Goal: Task Accomplishment & Management: Use online tool/utility

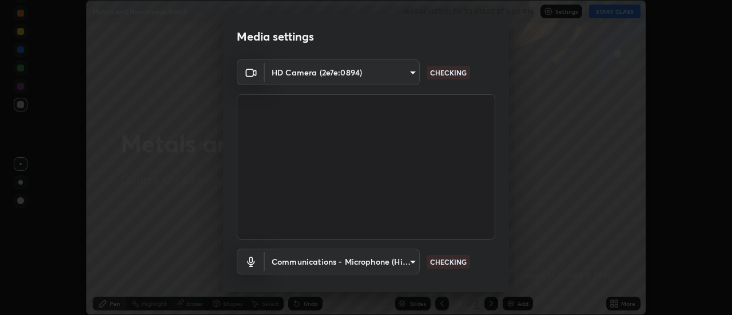
scroll to position [60, 0]
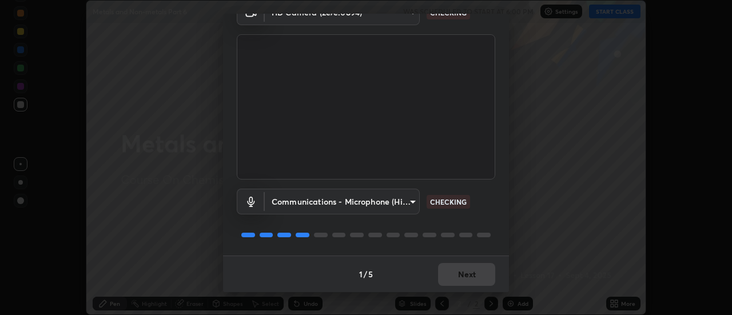
click at [475, 271] on div "1 / 5 Next" at bounding box center [366, 274] width 286 height 37
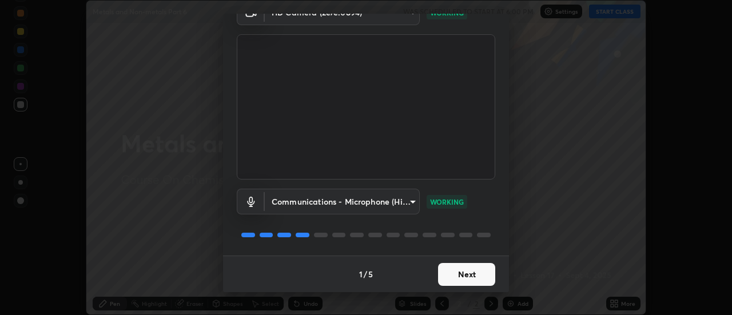
click at [479, 277] on button "Next" at bounding box center [466, 274] width 57 height 23
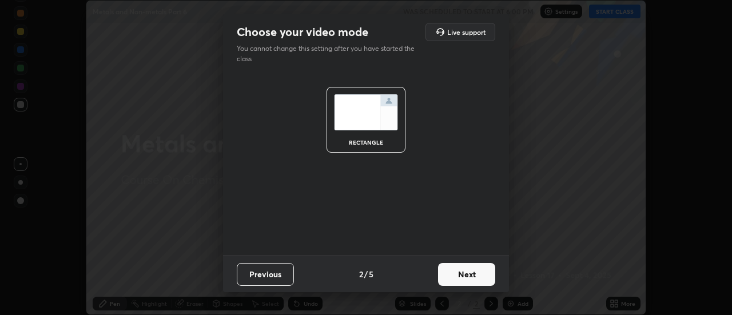
click at [476, 278] on button "Next" at bounding box center [466, 274] width 57 height 23
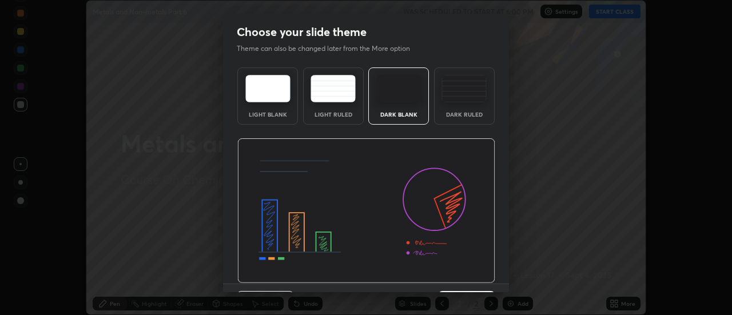
scroll to position [28, 0]
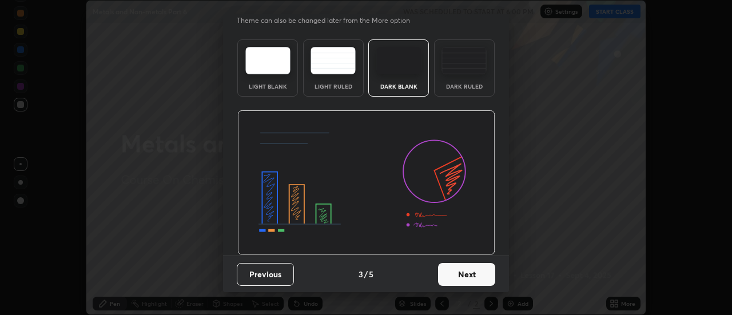
click at [472, 275] on button "Next" at bounding box center [466, 274] width 57 height 23
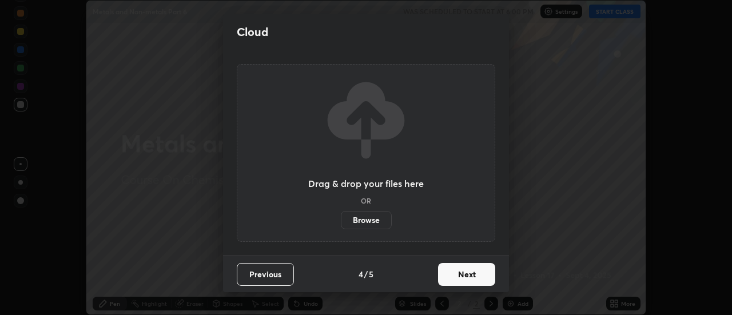
click at [474, 277] on button "Next" at bounding box center [466, 274] width 57 height 23
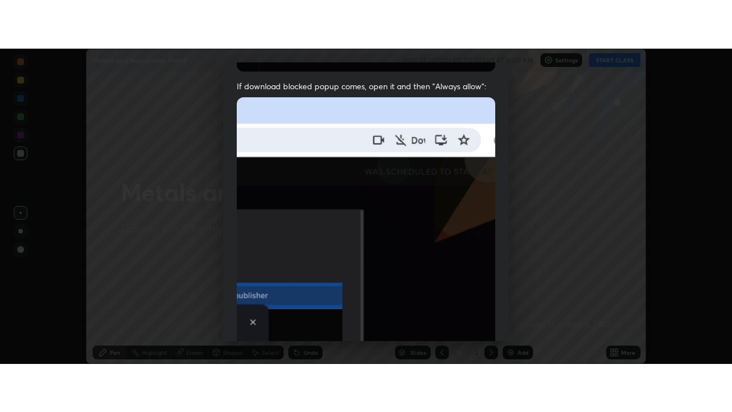
scroll to position [293, 0]
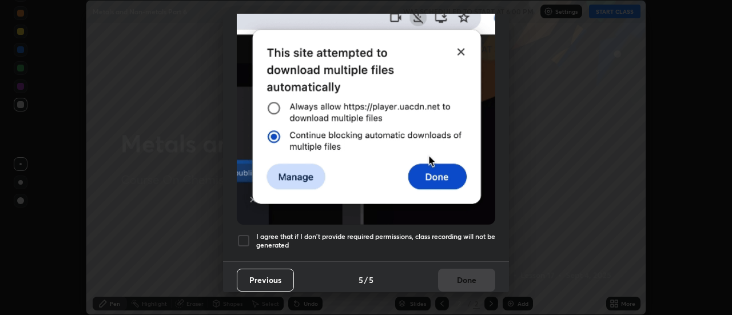
click at [243, 236] on div at bounding box center [244, 241] width 14 height 14
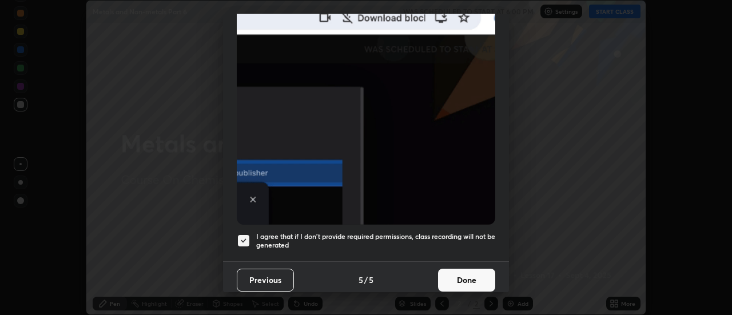
click at [474, 278] on button "Done" at bounding box center [466, 280] width 57 height 23
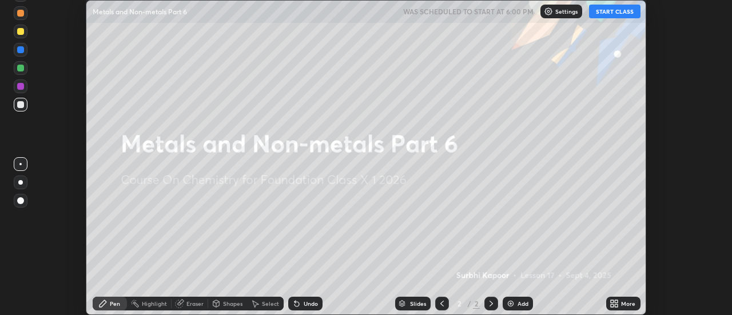
click at [627, 13] on button "START CLASS" at bounding box center [614, 12] width 51 height 14
click at [630, 304] on div "More" at bounding box center [628, 304] width 14 height 6
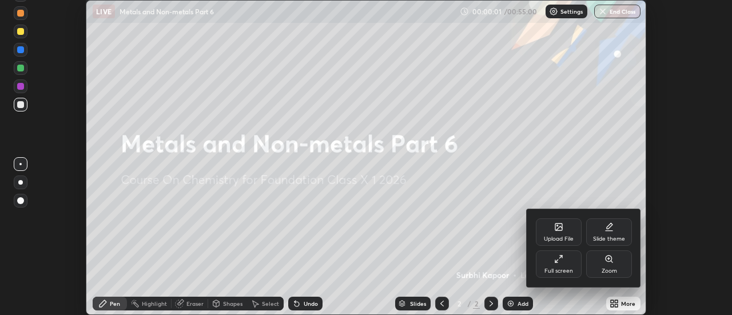
click at [573, 273] on div "Full screen" at bounding box center [559, 271] width 29 height 6
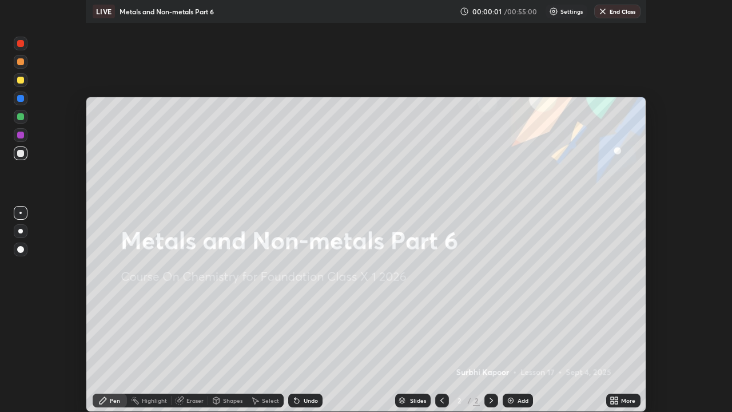
scroll to position [412, 732]
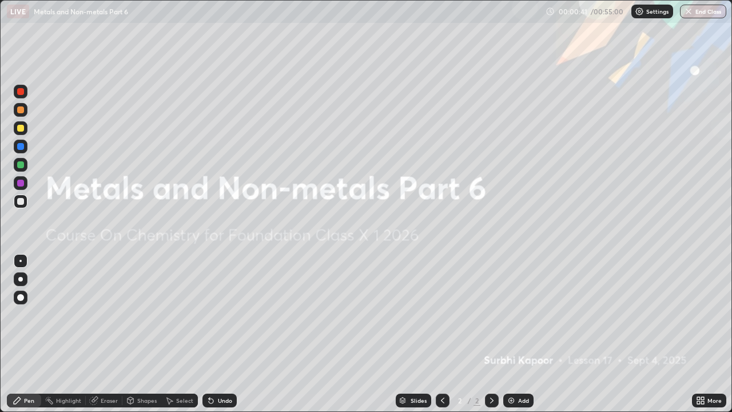
click at [520, 315] on div "Add" at bounding box center [523, 401] width 11 height 6
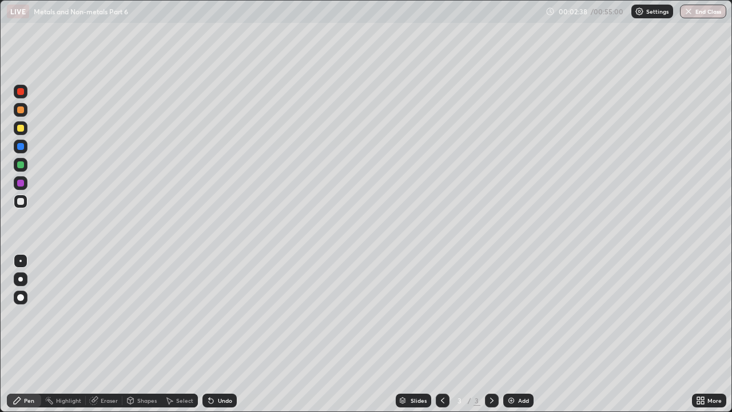
click at [104, 315] on div "Eraser" at bounding box center [109, 401] width 17 height 6
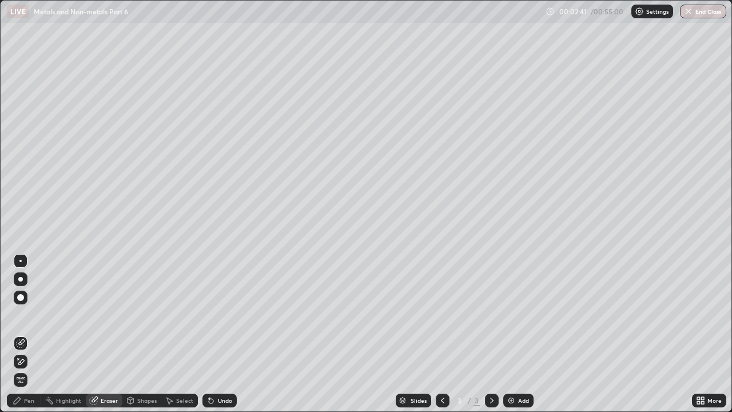
click at [29, 315] on div "Pen" at bounding box center [29, 401] width 10 height 6
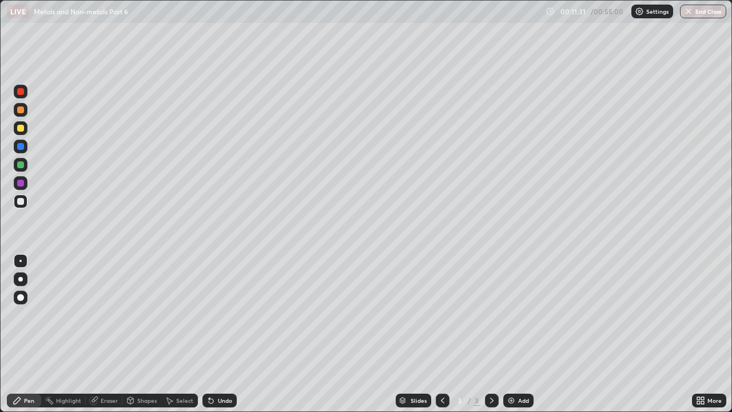
click at [523, 315] on div "Add" at bounding box center [518, 401] width 30 height 14
click at [223, 315] on div "Undo" at bounding box center [219, 401] width 34 height 14
click at [225, 315] on div "Undo" at bounding box center [225, 401] width 14 height 6
click at [516, 315] on div "Add" at bounding box center [518, 401] width 30 height 14
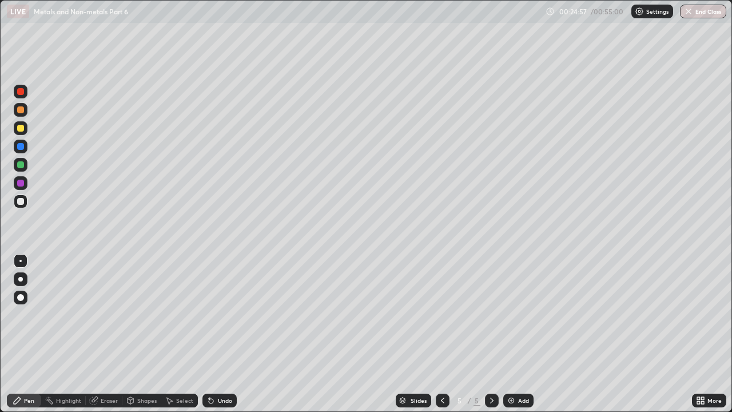
click at [108, 315] on div "Eraser" at bounding box center [109, 401] width 17 height 6
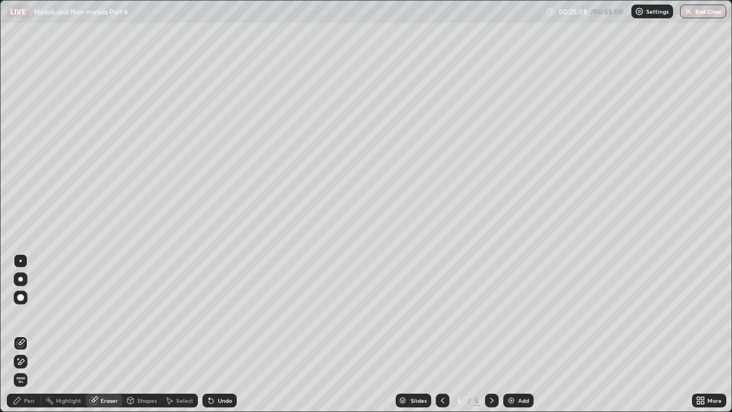
click at [440, 315] on icon at bounding box center [442, 400] width 9 height 9
click at [26, 315] on div "Pen" at bounding box center [29, 401] width 10 height 6
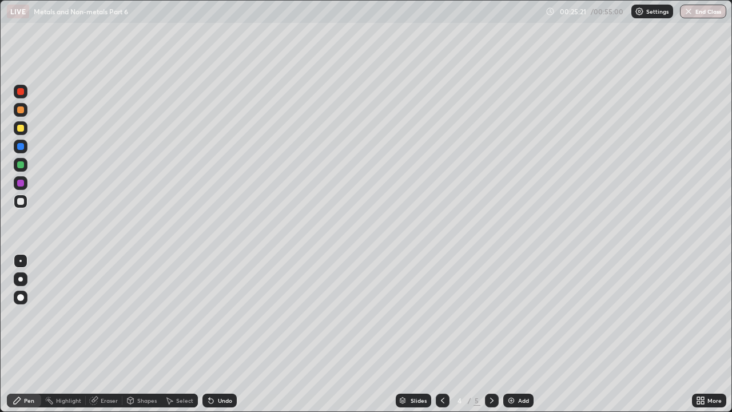
click at [491, 315] on icon at bounding box center [491, 400] width 9 height 9
click at [219, 315] on div "Undo" at bounding box center [225, 401] width 14 height 6
click at [220, 315] on div "Undo" at bounding box center [219, 401] width 34 height 14
click at [442, 315] on icon at bounding box center [442, 400] width 9 height 9
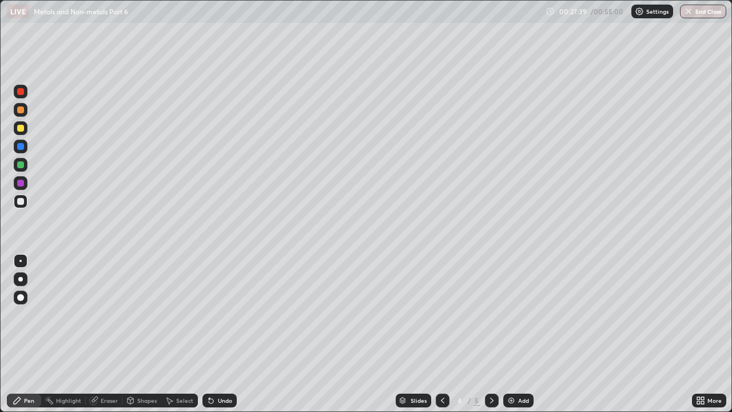
click at [492, 315] on icon at bounding box center [491, 400] width 9 height 9
click at [442, 315] on icon at bounding box center [442, 400] width 9 height 9
click at [524, 315] on div "Add" at bounding box center [518, 401] width 30 height 14
click at [521, 315] on div "Add" at bounding box center [523, 401] width 11 height 6
click at [106, 315] on div "Eraser" at bounding box center [109, 401] width 17 height 6
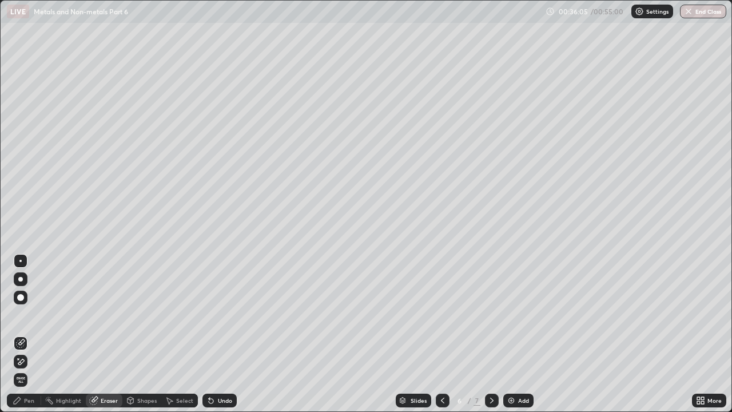
click at [29, 315] on div "Pen" at bounding box center [29, 401] width 10 height 6
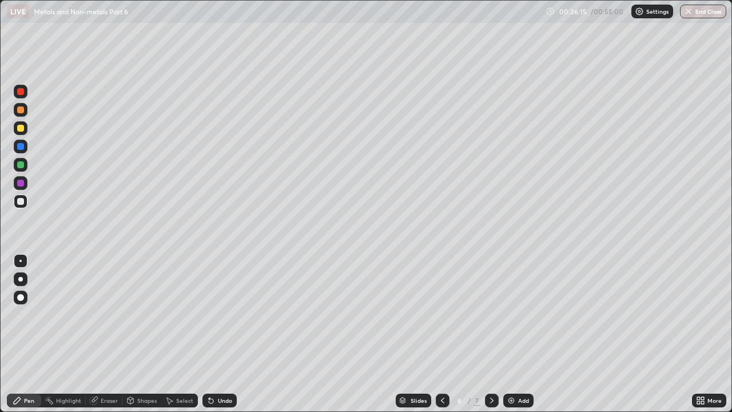
click at [221, 315] on div "Undo" at bounding box center [225, 401] width 14 height 6
click at [225, 315] on div "Undo" at bounding box center [225, 401] width 14 height 6
click at [221, 315] on div "Undo" at bounding box center [225, 401] width 14 height 6
click at [218, 315] on div "Undo" at bounding box center [225, 401] width 14 height 6
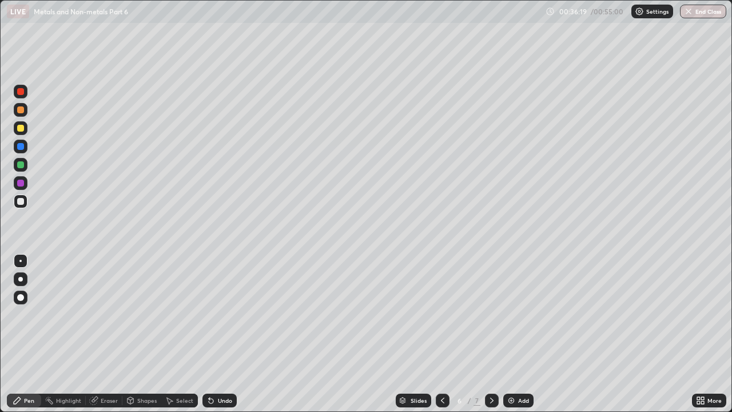
click at [220, 315] on div "Undo" at bounding box center [225, 401] width 14 height 6
click at [227, 315] on div "Undo" at bounding box center [225, 401] width 14 height 6
click at [225, 315] on div "Undo" at bounding box center [225, 401] width 14 height 6
click at [107, 315] on div "Eraser" at bounding box center [109, 401] width 17 height 6
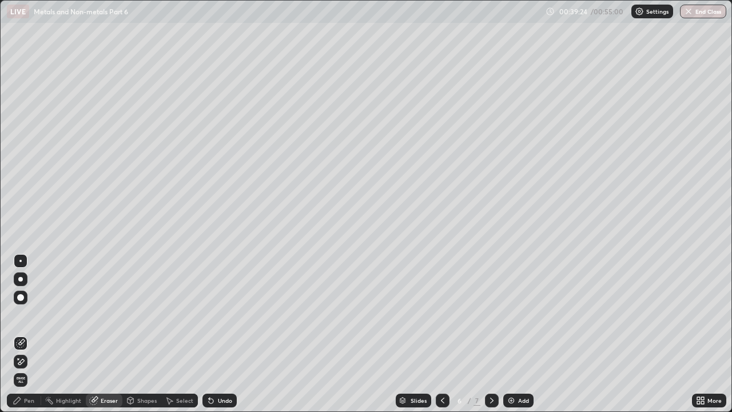
click at [33, 315] on div "Pen" at bounding box center [29, 401] width 10 height 6
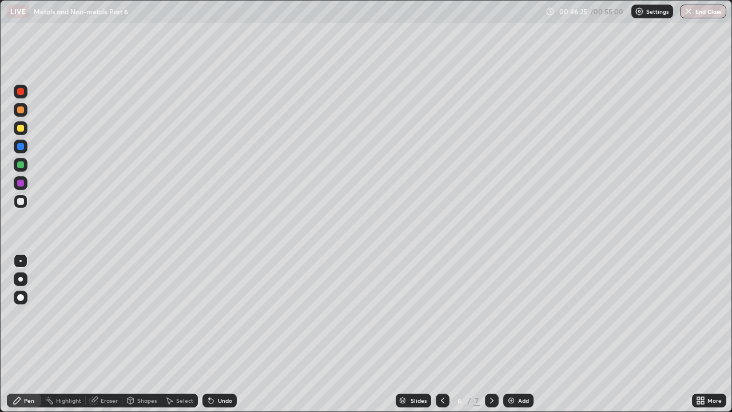
click at [519, 315] on div "Add" at bounding box center [523, 401] width 11 height 6
click at [110, 315] on div "Eraser" at bounding box center [109, 401] width 17 height 6
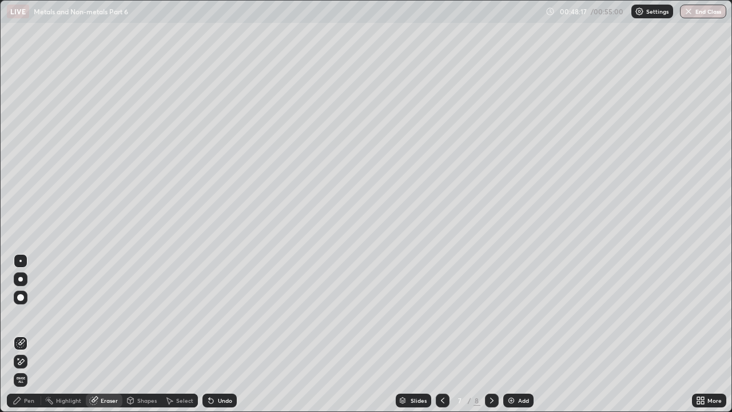
click at [21, 315] on icon at bounding box center [17, 400] width 9 height 9
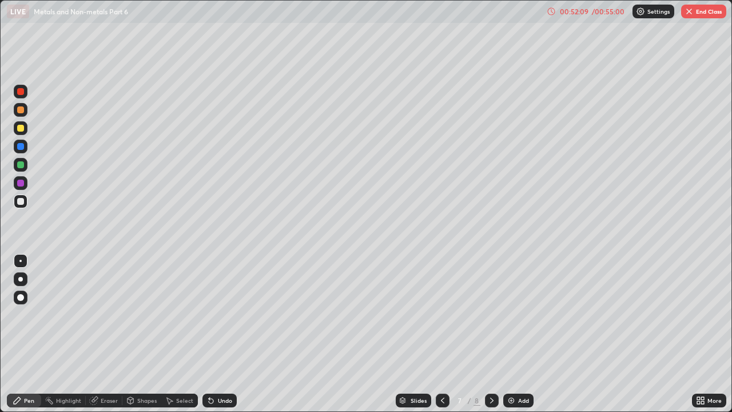
click at [704, 17] on button "End Class" at bounding box center [703, 12] width 45 height 14
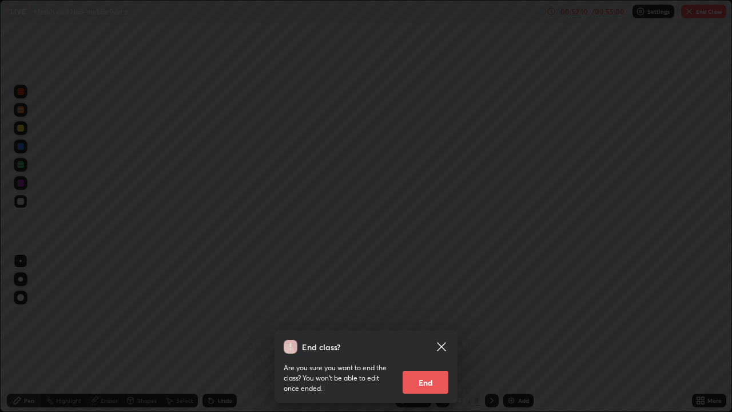
click at [434, 315] on button "End" at bounding box center [426, 382] width 46 height 23
